Goal: Information Seeking & Learning: Learn about a topic

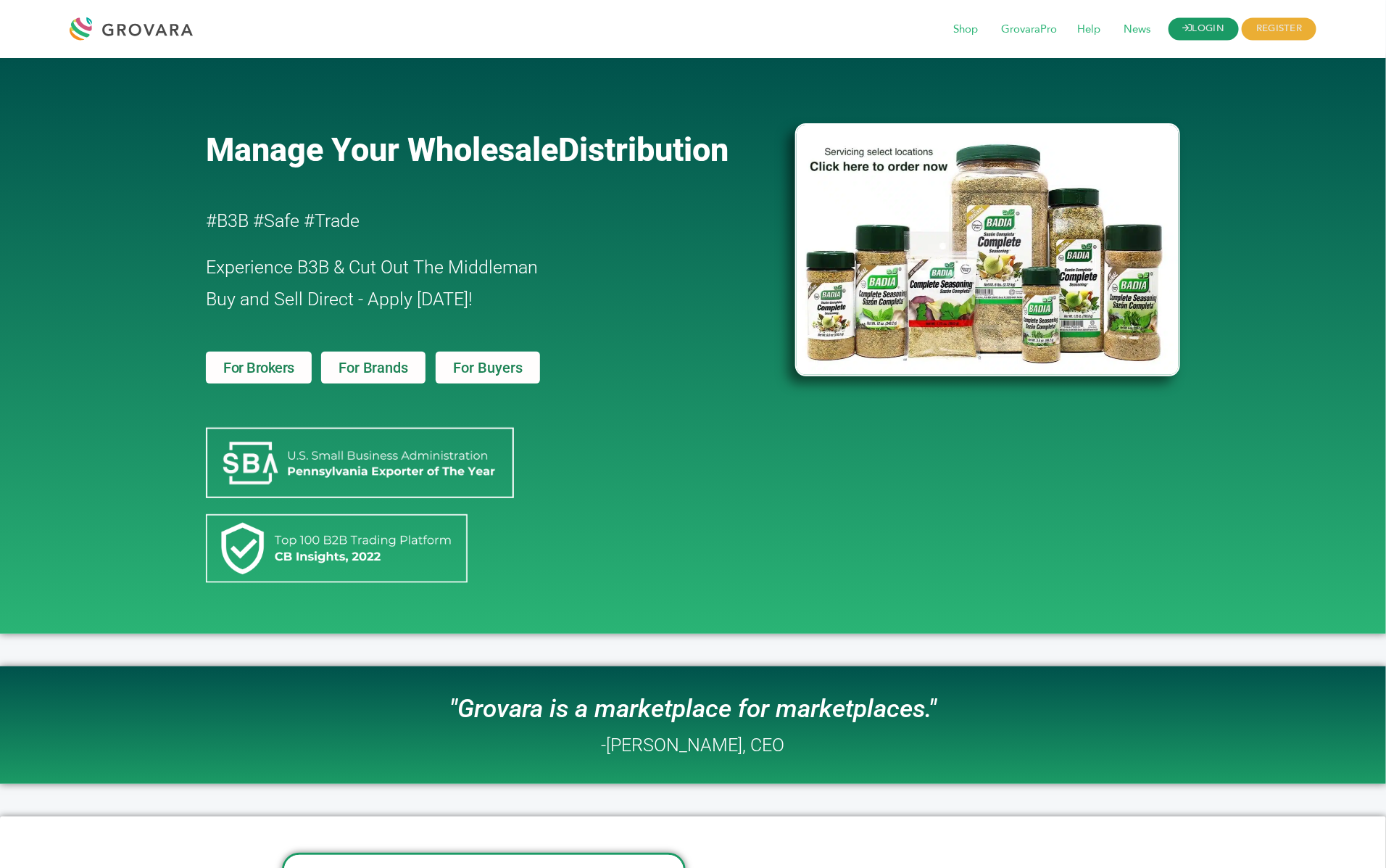
click at [1192, 31] on link "LOGIN" at bounding box center [1204, 29] width 71 height 23
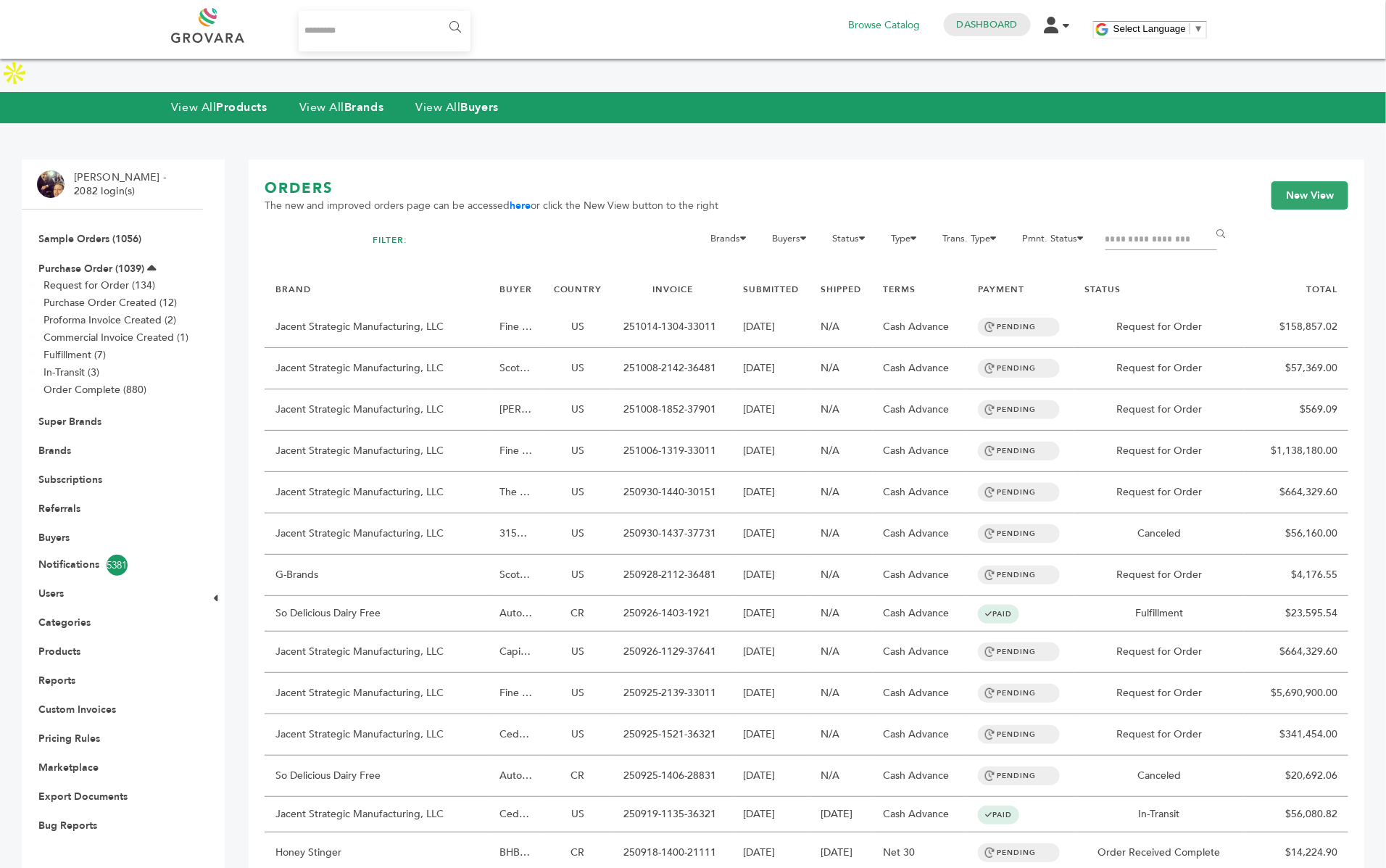
click at [379, 47] on input "Search..." at bounding box center [384, 30] width 172 height 41
type input "******"
click at [438, 13] on input "******" at bounding box center [454, 28] width 32 height 29
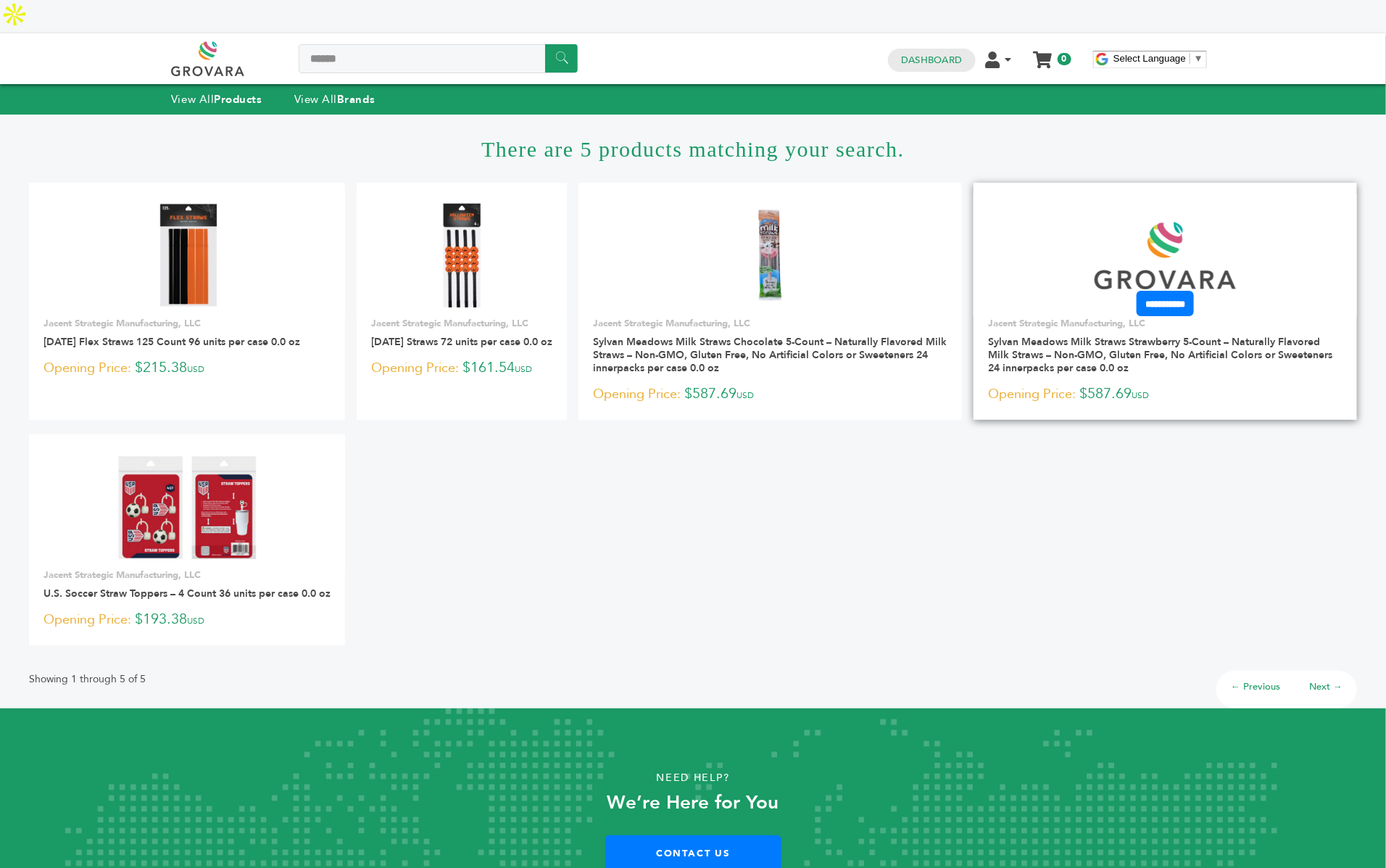
click at [1160, 222] on img at bounding box center [1165, 255] width 141 height 67
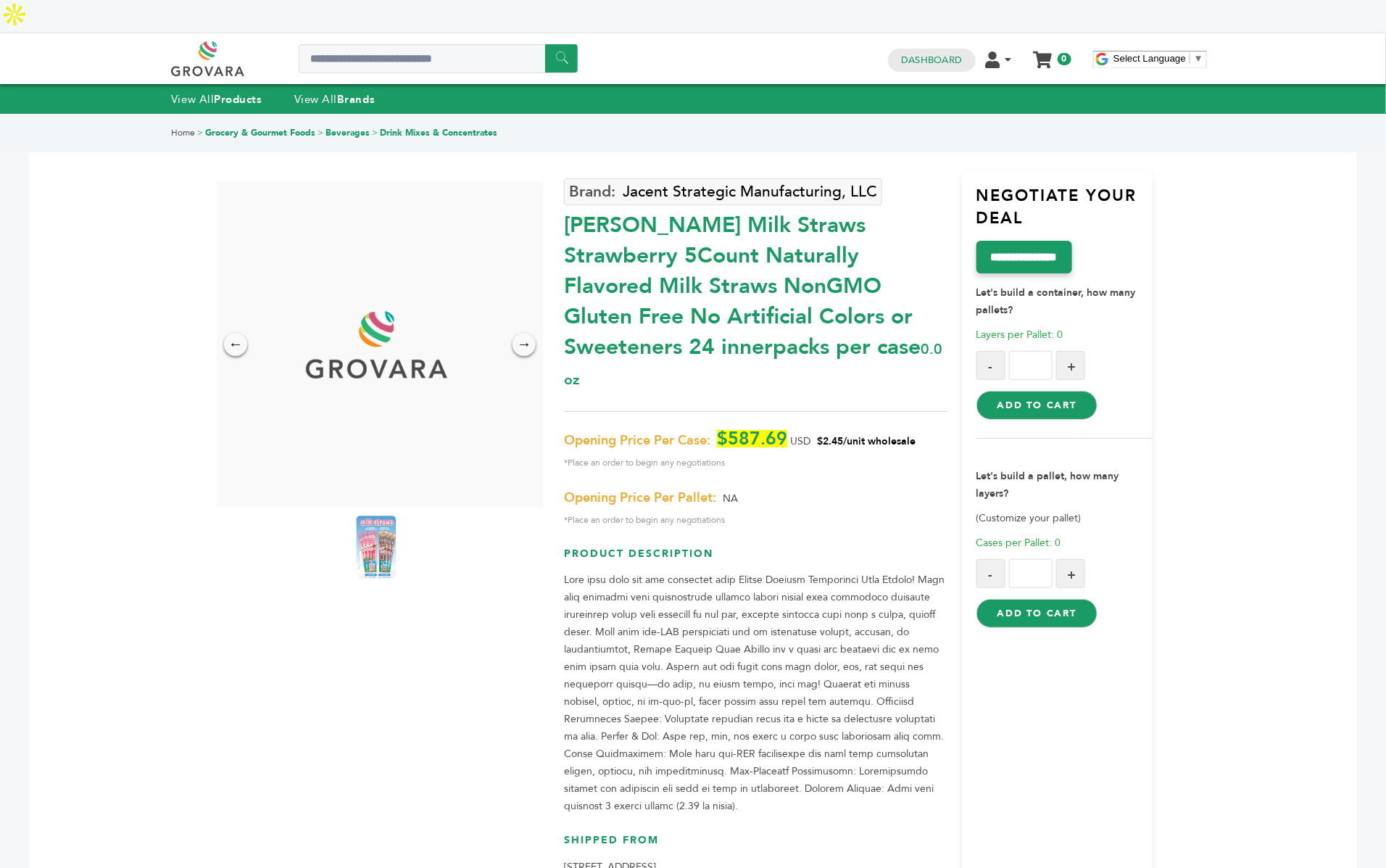
click at [375, 515] on img at bounding box center [377, 546] width 40 height 64
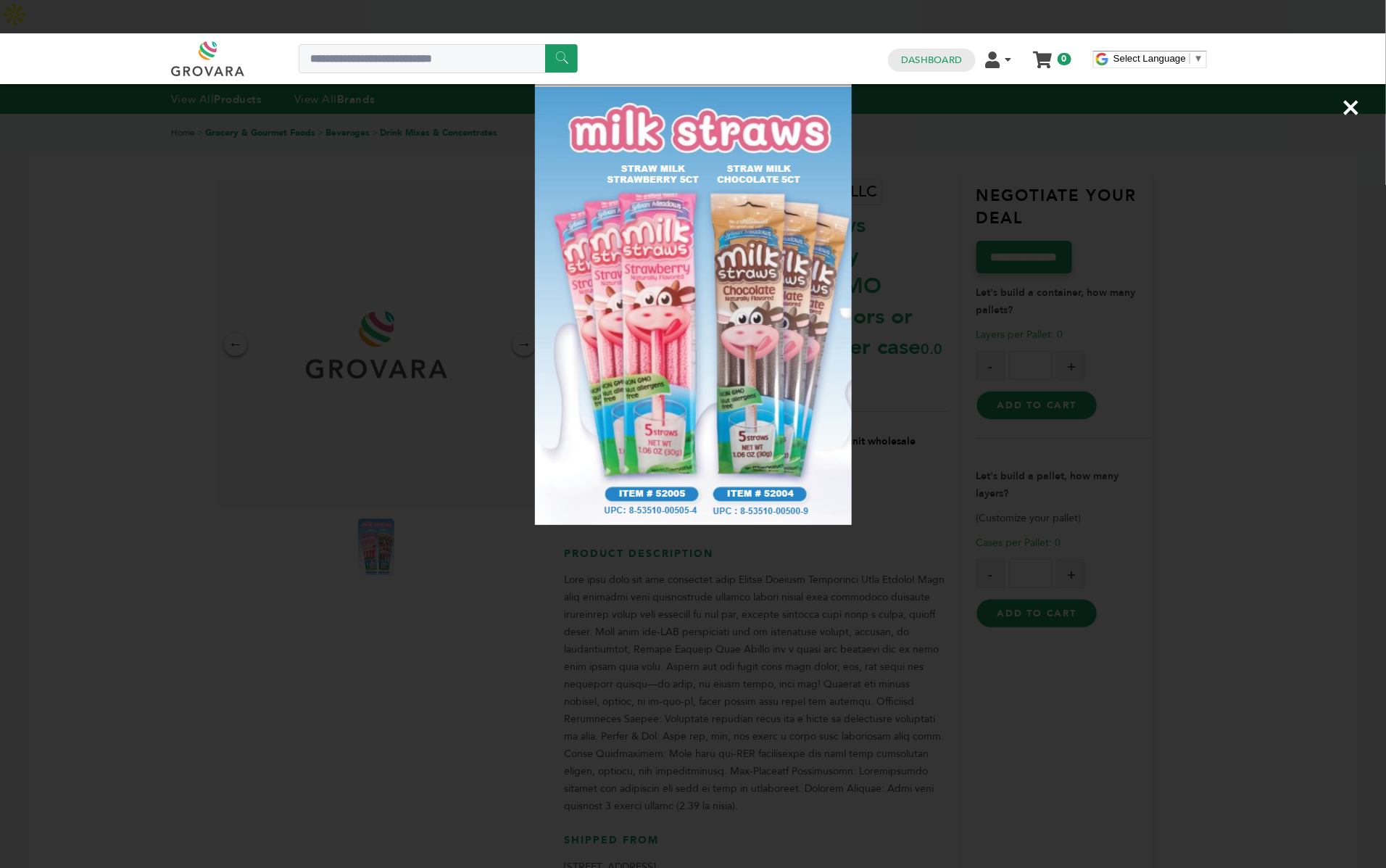
click at [226, 295] on div "×" at bounding box center [693, 434] width 1386 height 868
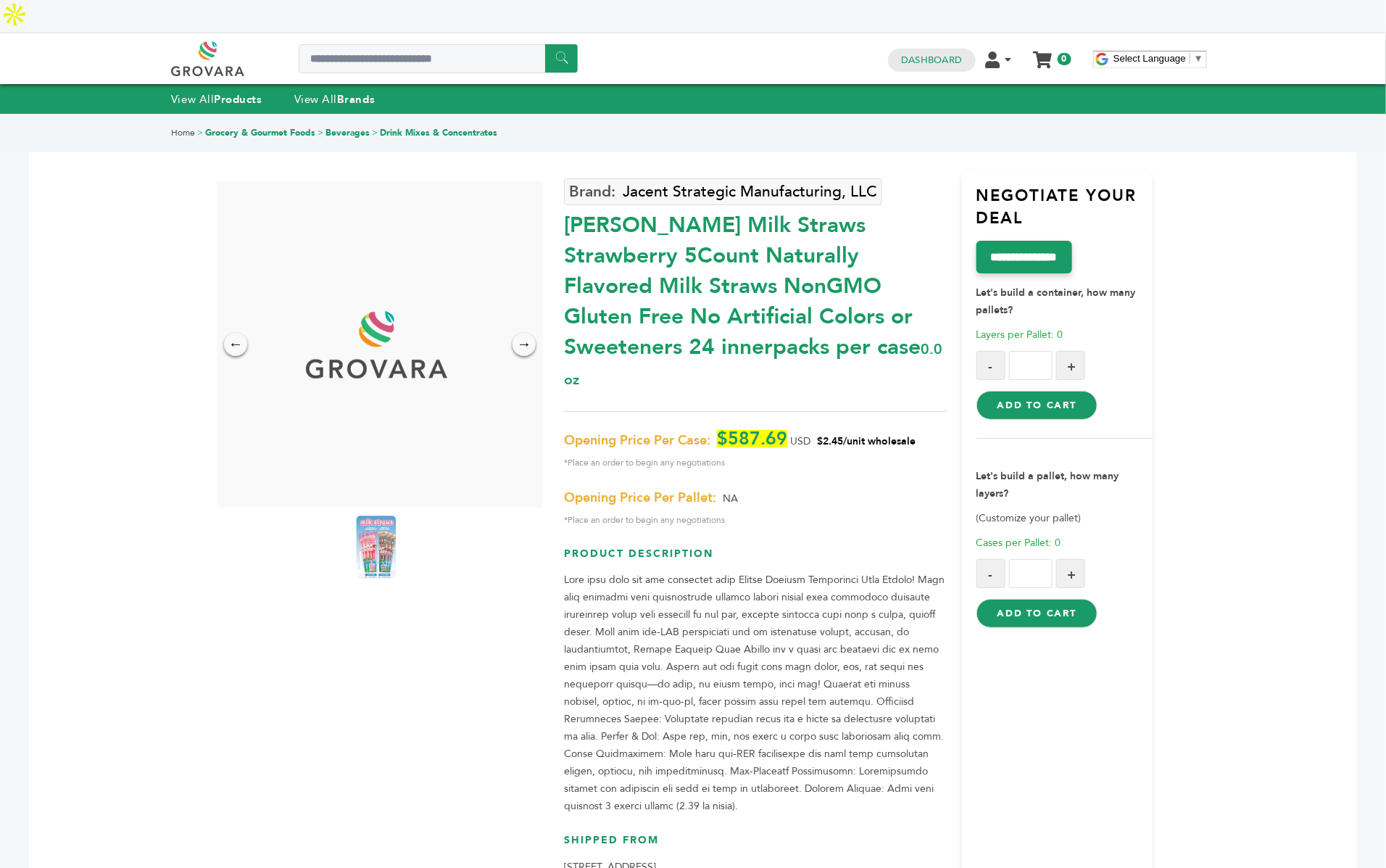
click at [366, 522] on img at bounding box center [377, 546] width 40 height 64
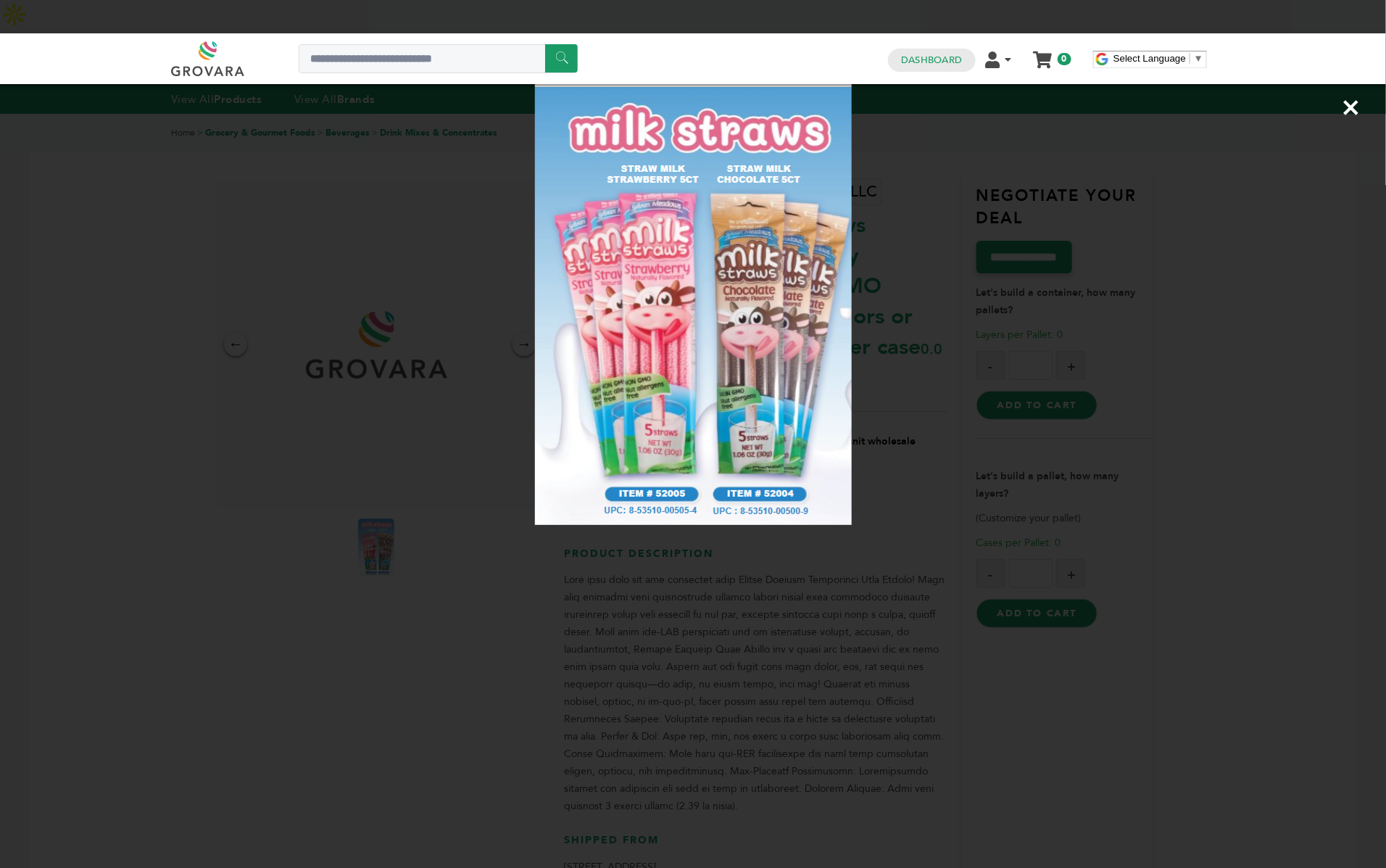
click at [470, 529] on div "×" at bounding box center [693, 434] width 1386 height 868
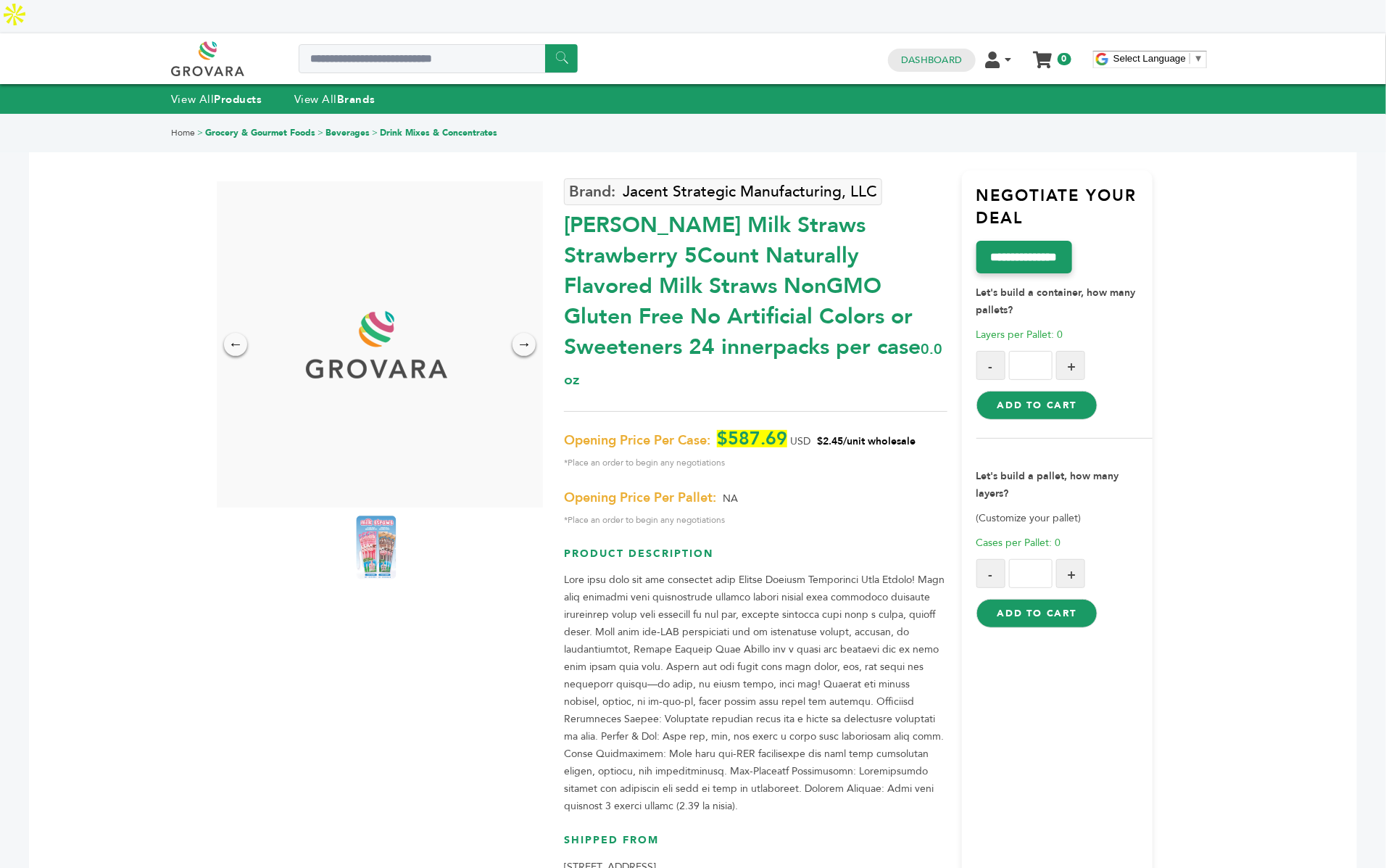
click at [368, 515] on img at bounding box center [377, 546] width 40 height 64
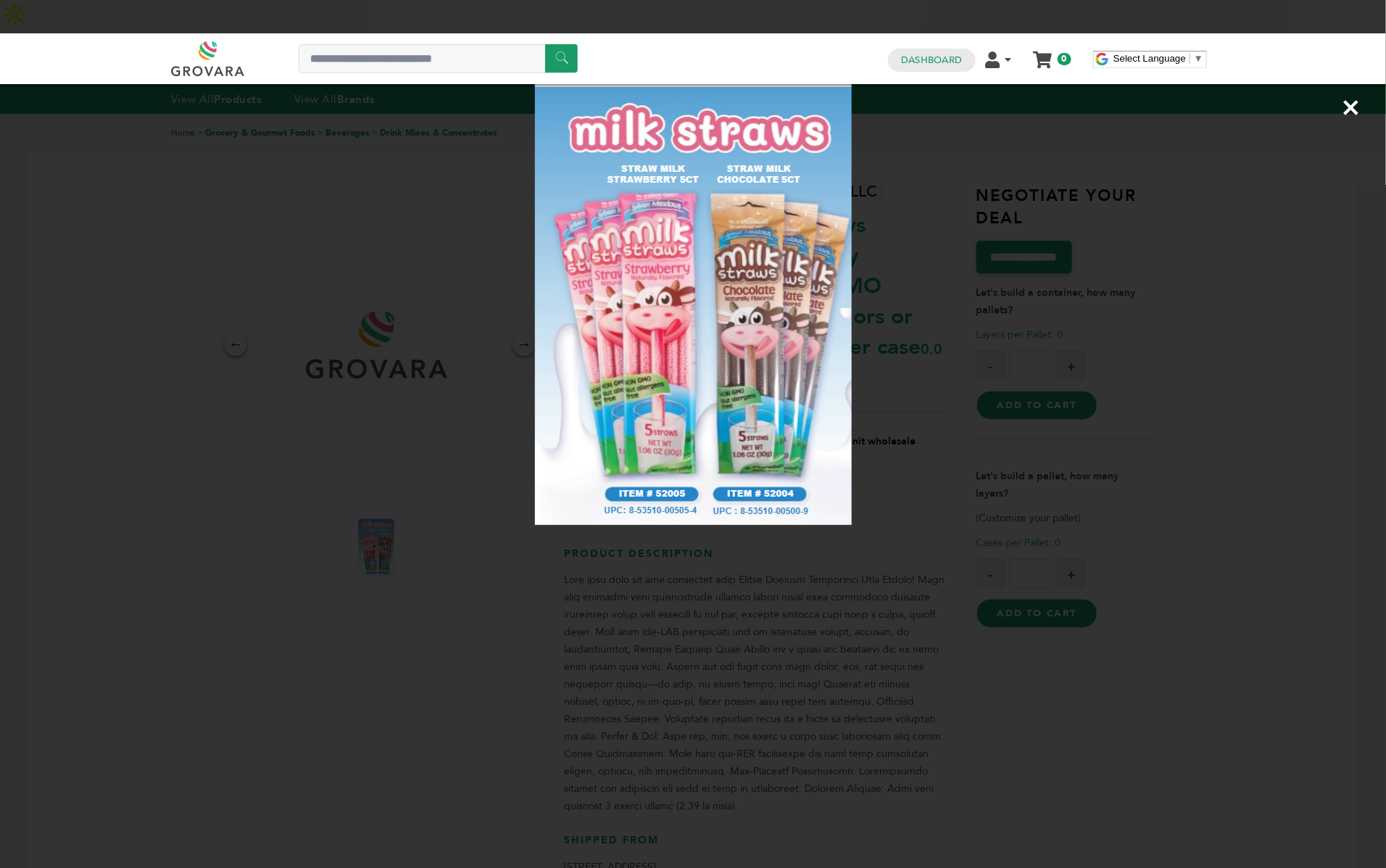
click at [497, 610] on div "×" at bounding box center [693, 434] width 1386 height 868
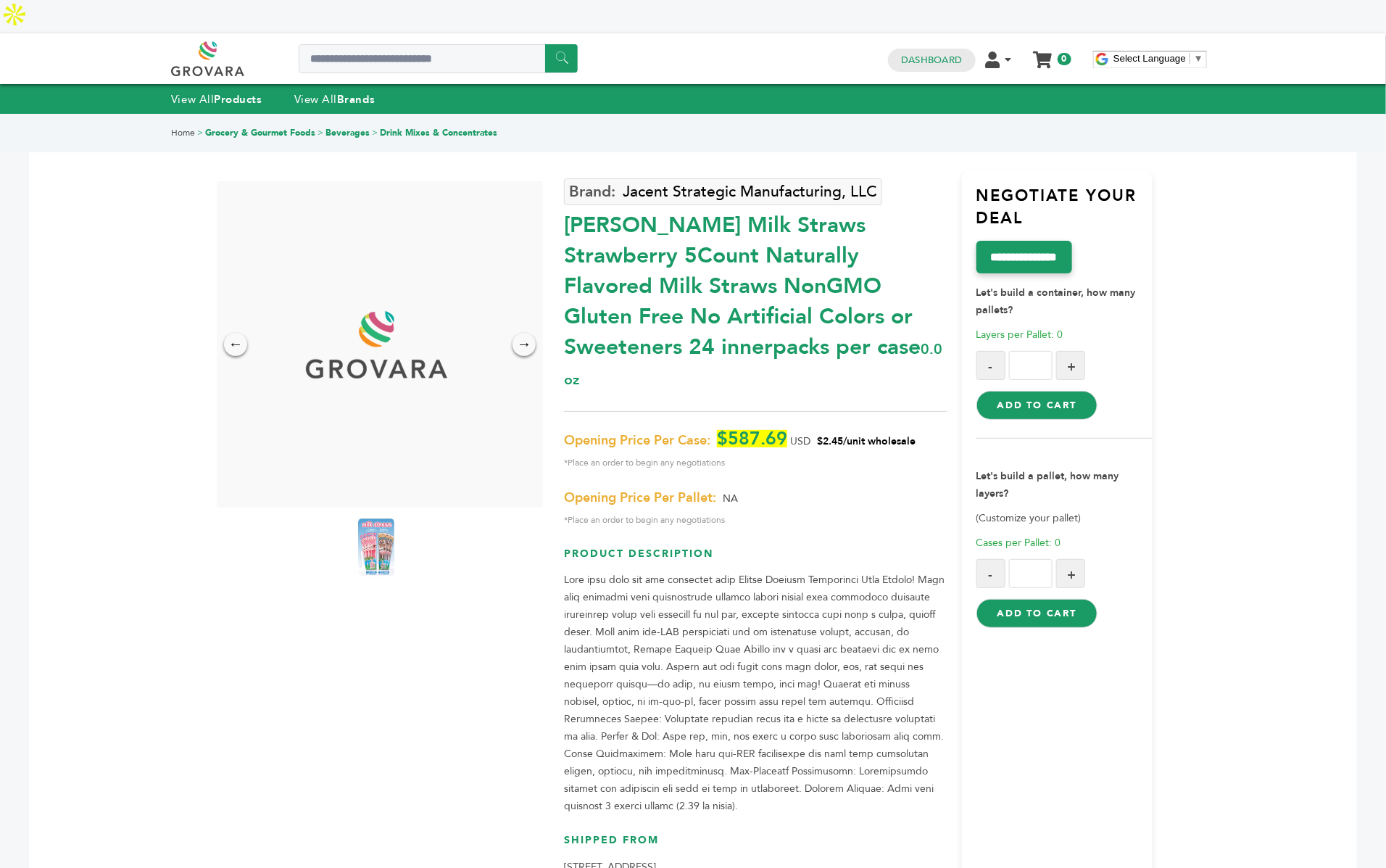
click at [396, 515] on div at bounding box center [380, 547] width 44 height 65
click at [361, 515] on img at bounding box center [377, 546] width 40 height 64
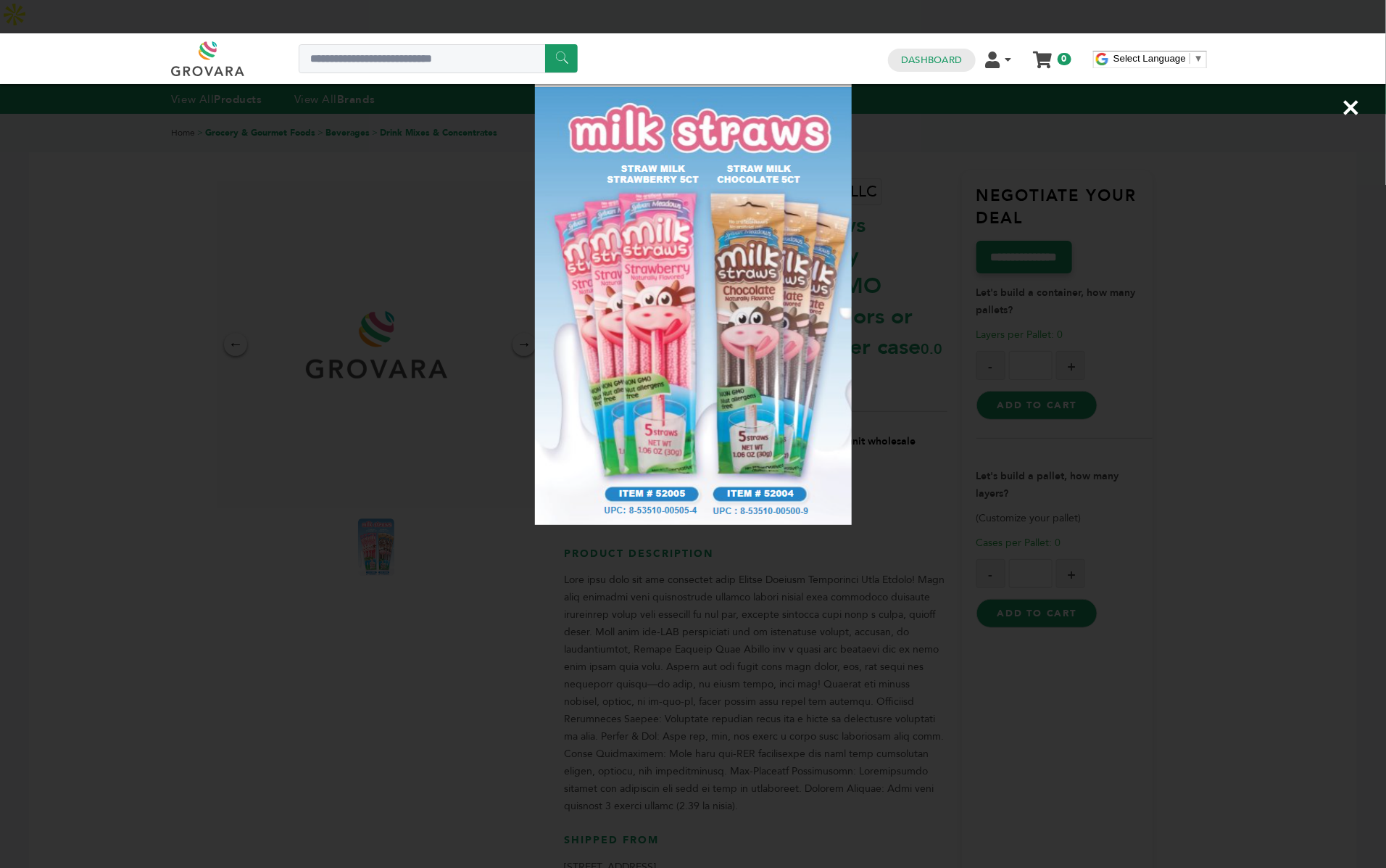
click at [539, 719] on div "×" at bounding box center [693, 434] width 1386 height 868
